Goal: Check status

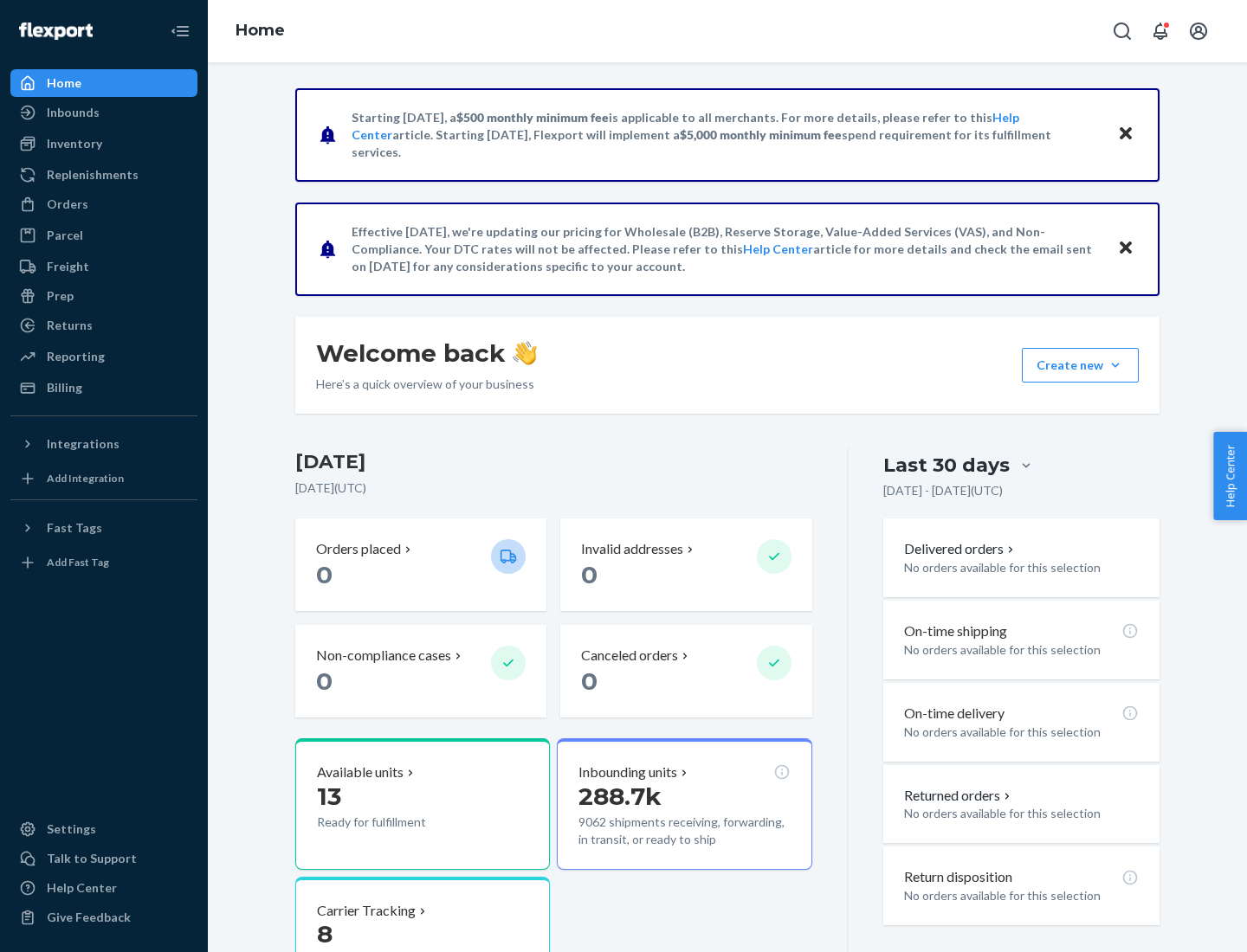
click at [1116, 366] on button "Create new Create new inbound Create new order Create new product" at bounding box center [1081, 366] width 117 height 35
click at [72, 113] on div "Inbounds" at bounding box center [73, 113] width 53 height 18
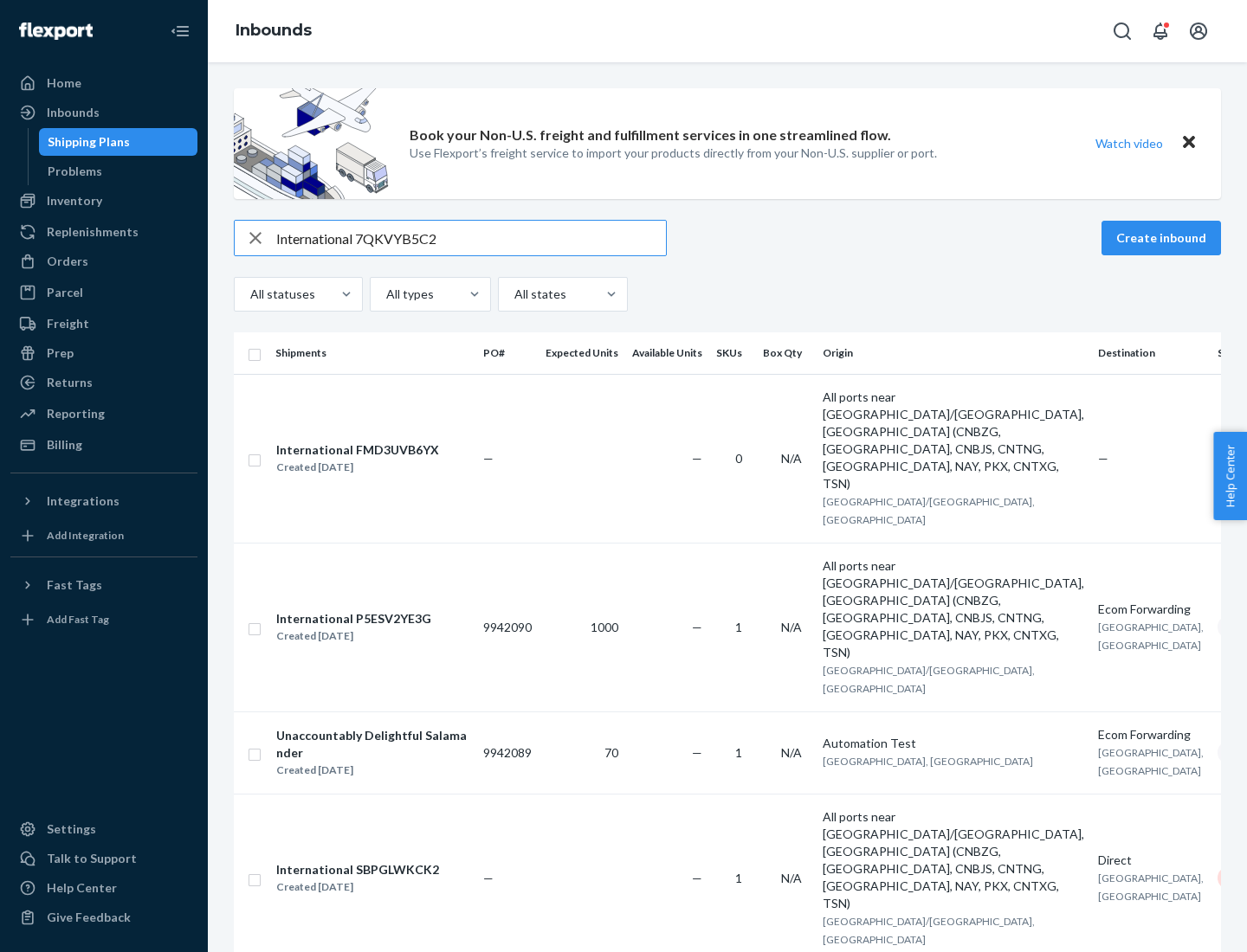
type input "International 7QKVYB5C29"
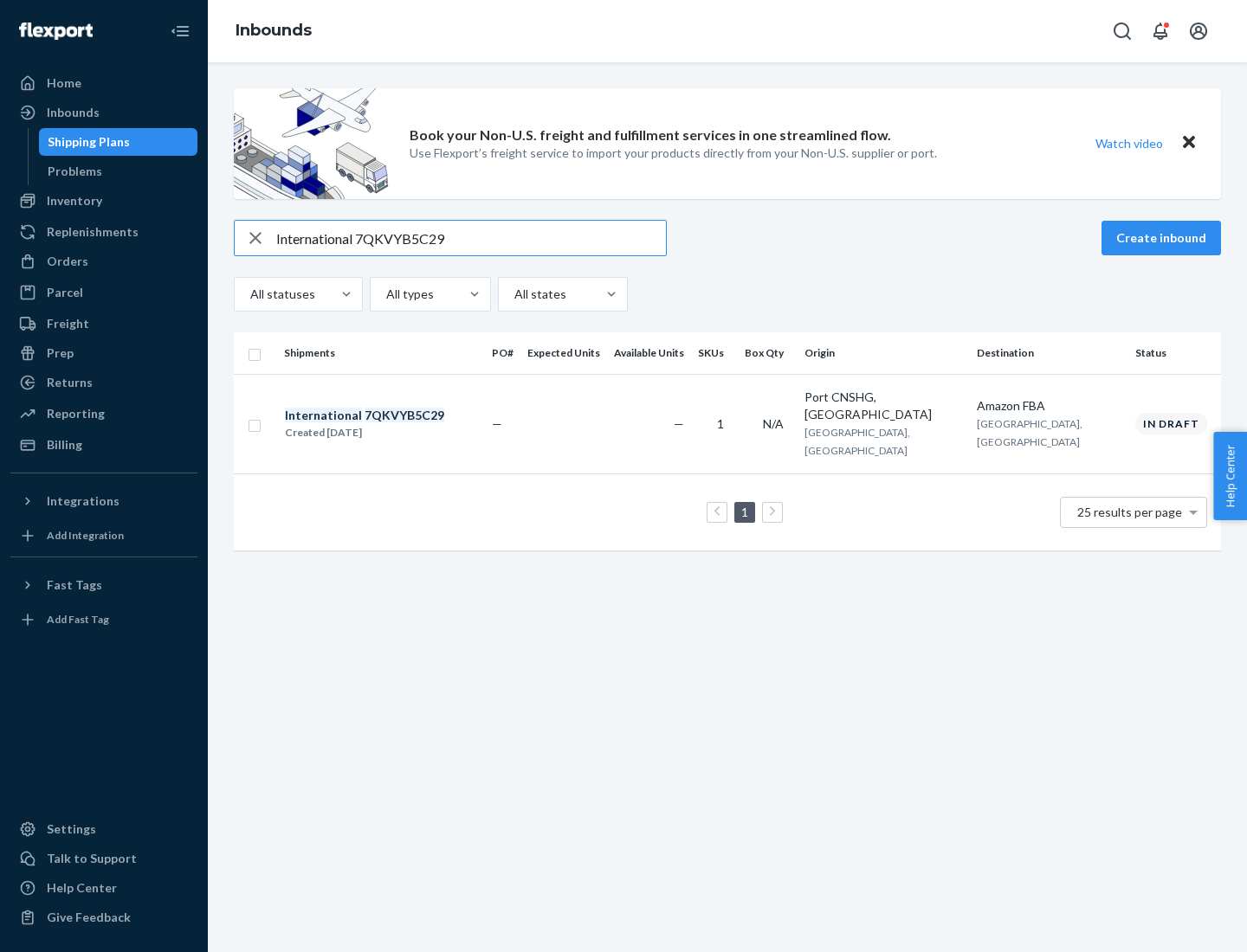
click at [394, 424] on div "Created [DATE]" at bounding box center [365, 433] width 160 height 18
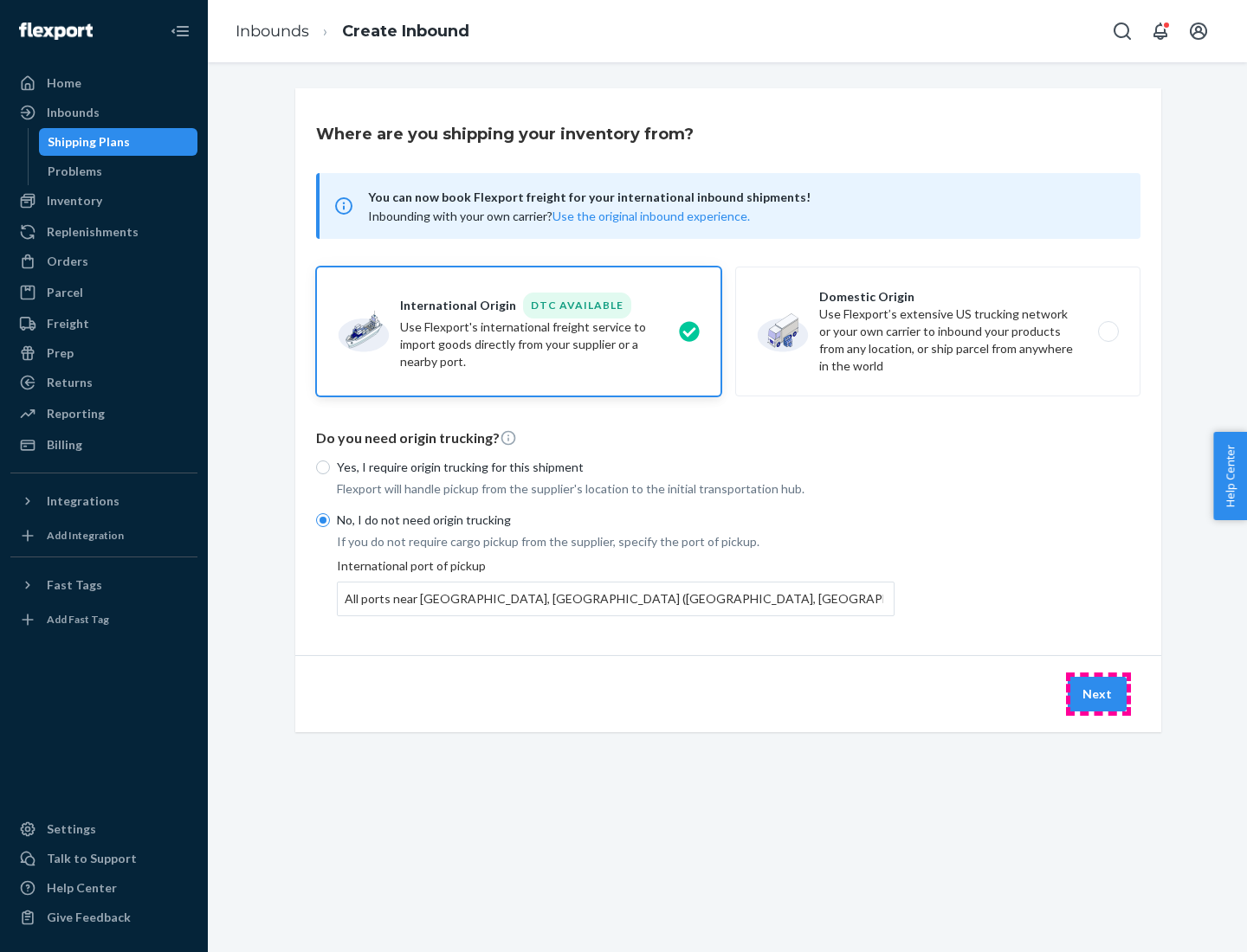
click at [1098, 693] on button "Next" at bounding box center [1097, 694] width 59 height 35
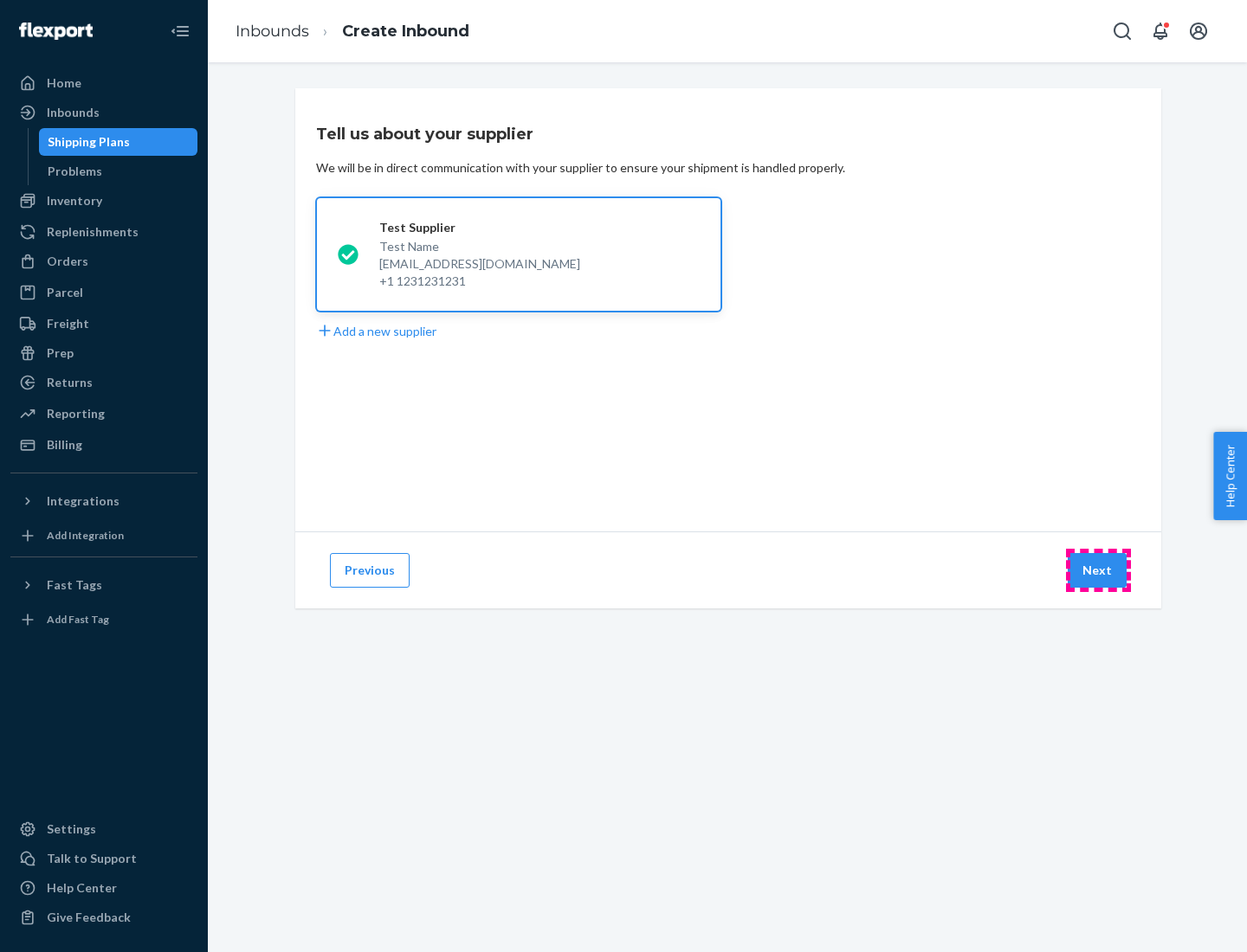
click at [1098, 571] on button "Next" at bounding box center [1097, 571] width 59 height 35
